Goal: Task Accomplishment & Management: Manage account settings

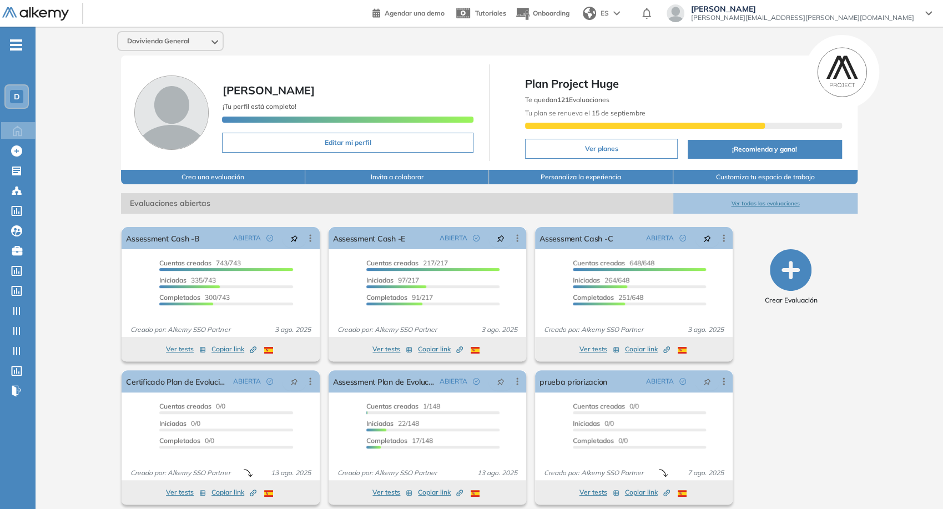
click at [181, 52] on div "Davivienda General Juan Carlos Ojeda ¡Tu perfil está completo! Editar mi perfil…" at bounding box center [489, 272] width 907 height 491
click at [808, 15] on span "juan.ojeda+davivienda@alkemy.org" at bounding box center [802, 17] width 223 height 9
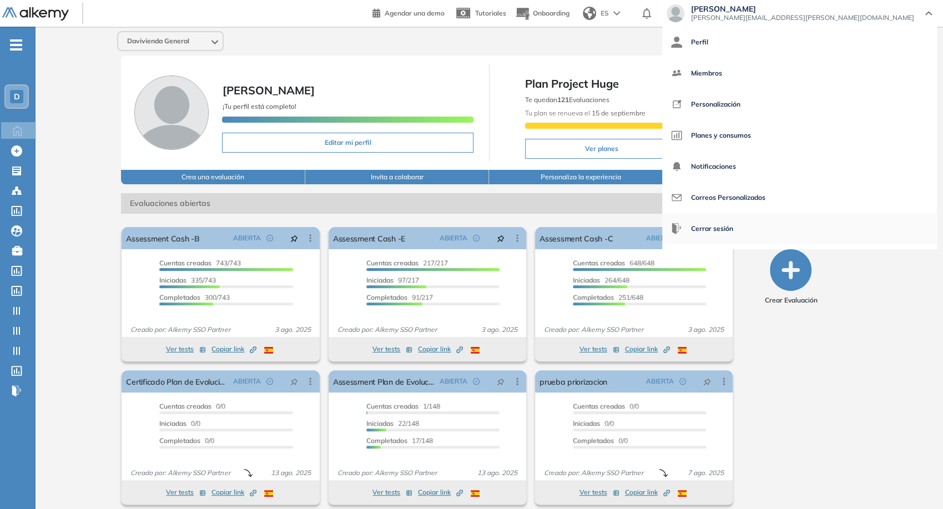
click at [733, 229] on span "Cerrar sesión" at bounding box center [712, 228] width 42 height 27
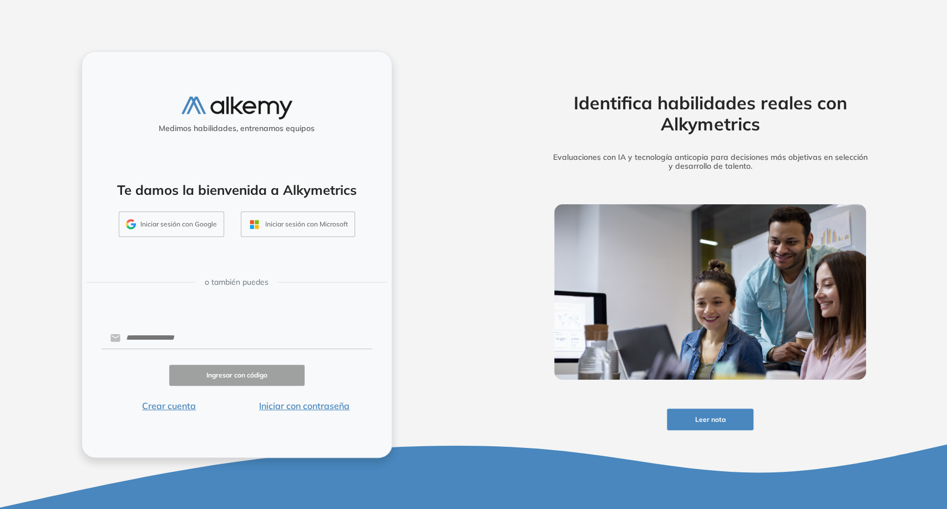
click at [193, 218] on button "Iniciar sesión con Google" at bounding box center [171, 224] width 105 height 26
